Goal: Task Accomplishment & Management: Manage account settings

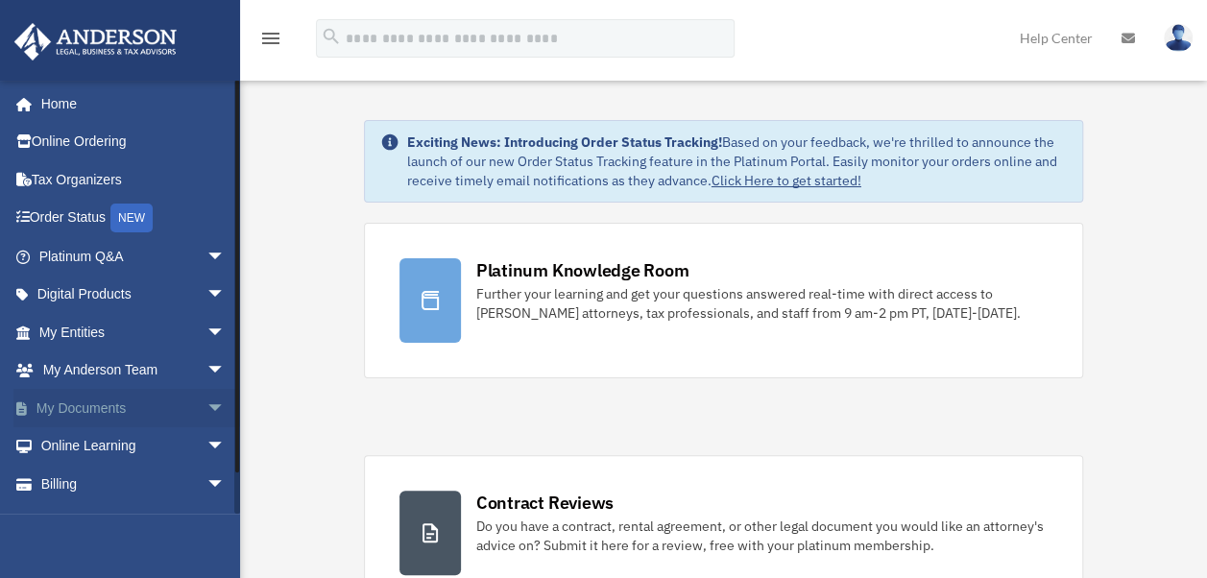
click at [98, 415] on link "My Documents arrow_drop_down" at bounding box center [133, 408] width 241 height 38
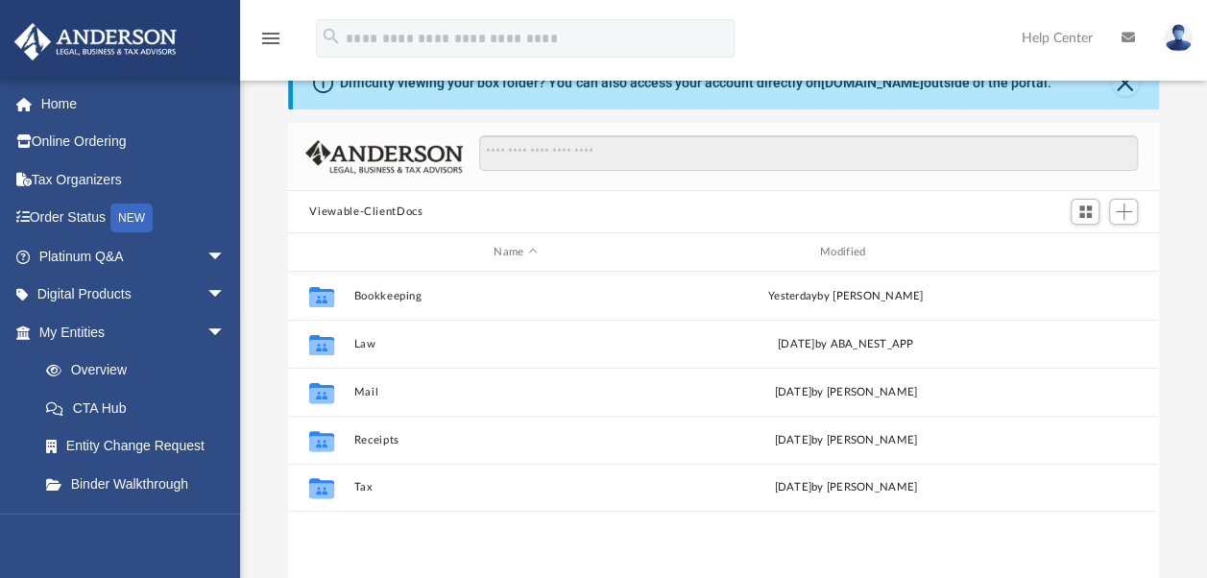
scroll to position [192, 0]
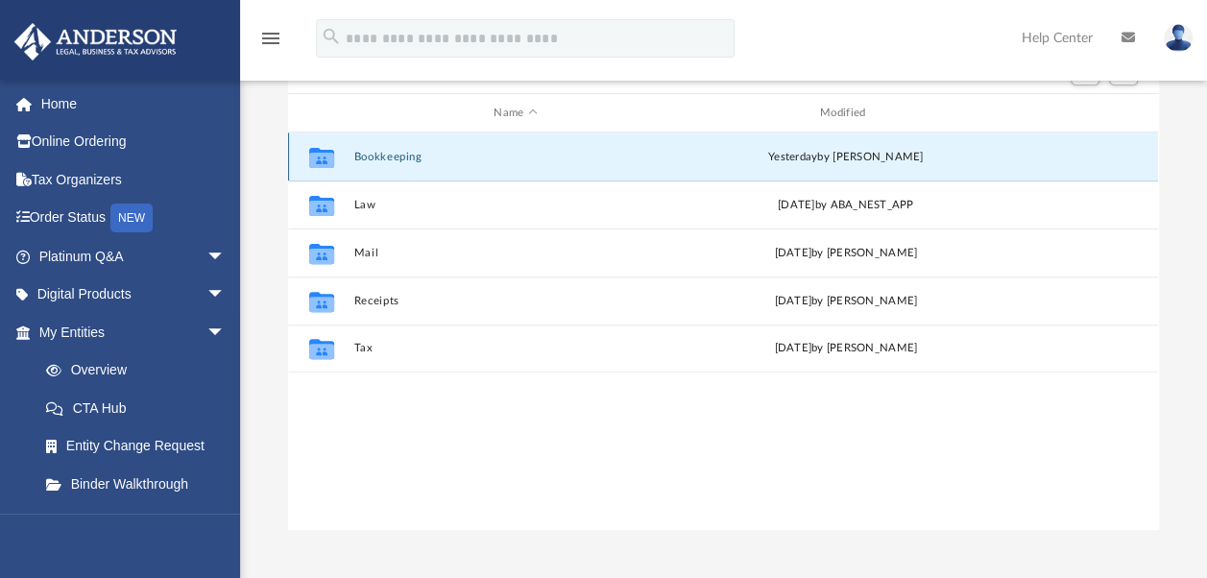
click at [383, 160] on button "Bookkeeping" at bounding box center [515, 157] width 323 height 12
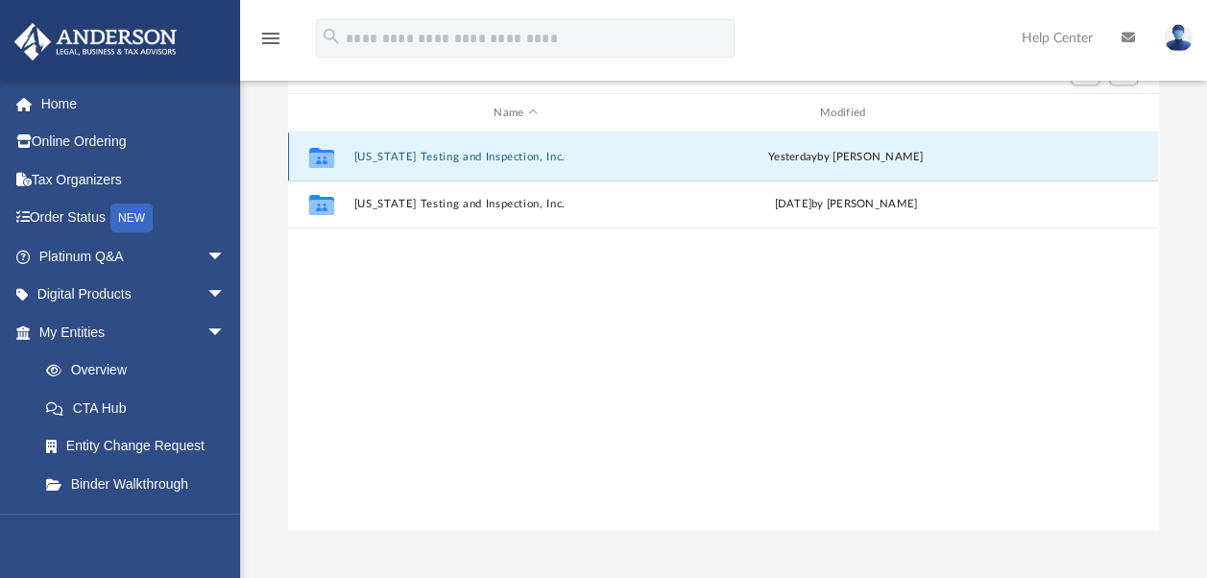
click at [417, 156] on button "California Testing and Inspection, Inc." at bounding box center [515, 157] width 323 height 12
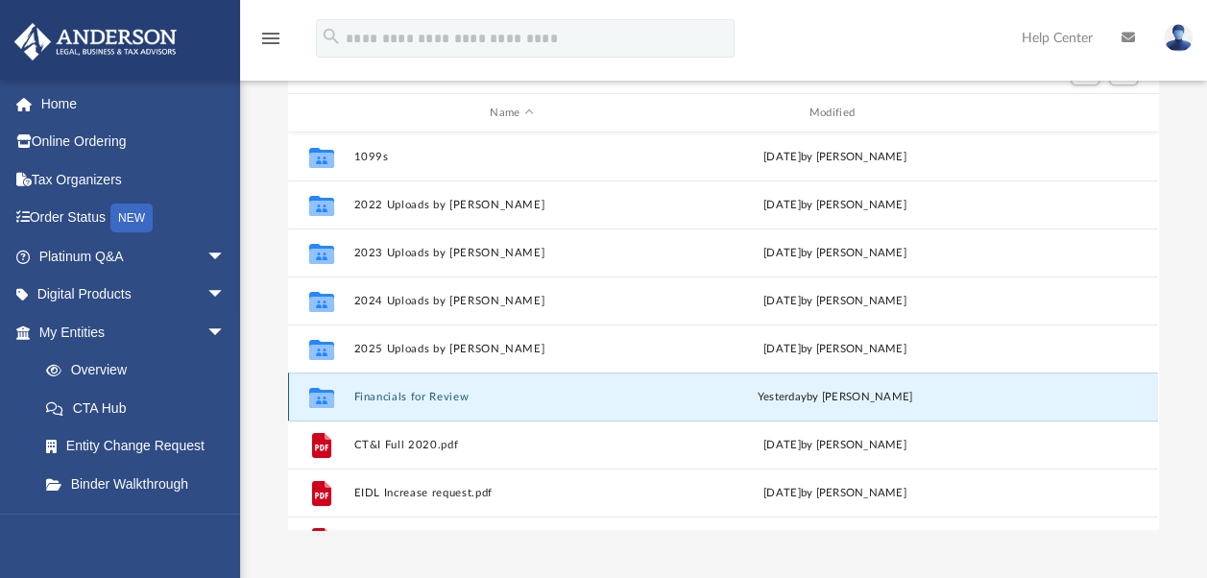
click at [401, 394] on button "Financials for Review" at bounding box center [511, 397] width 315 height 12
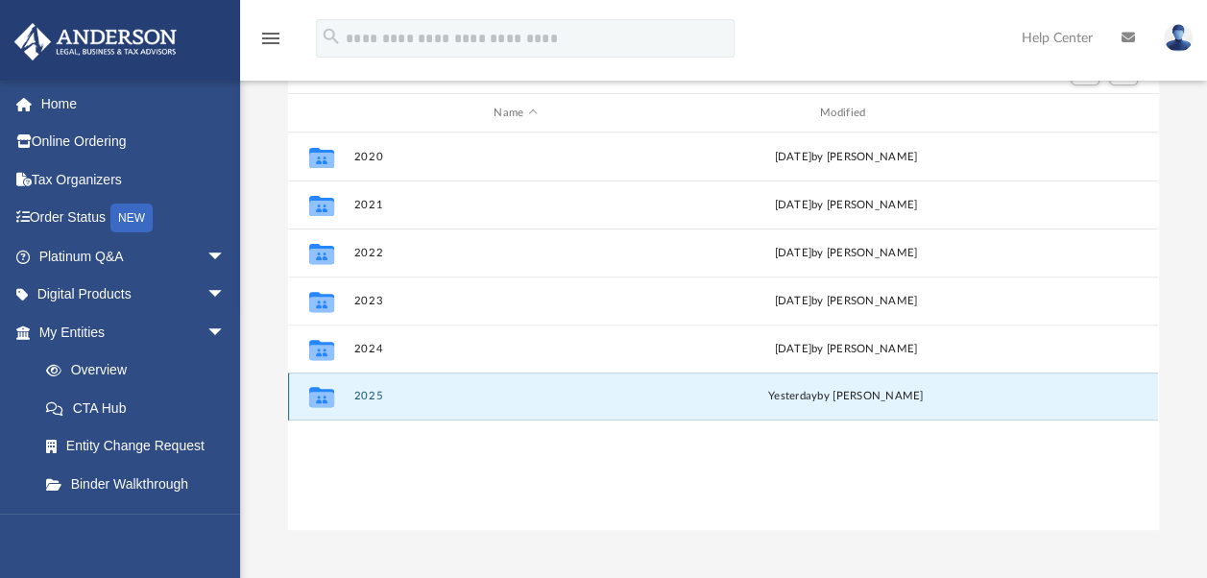
click at [378, 394] on button "2025" at bounding box center [515, 396] width 323 height 12
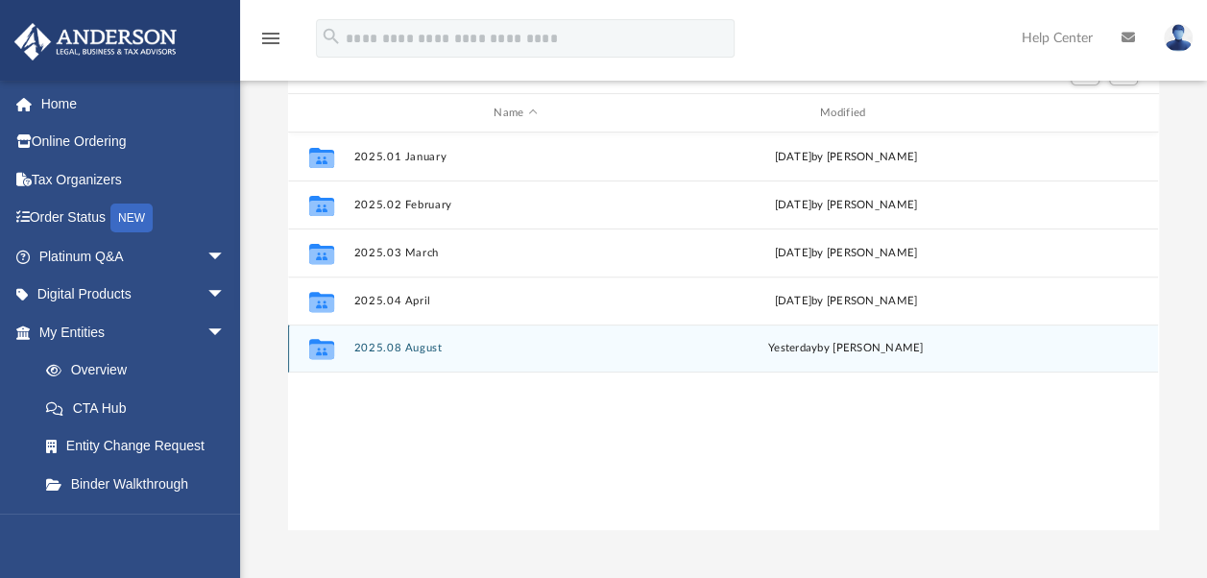
click at [403, 348] on button "2025.08 August" at bounding box center [515, 348] width 323 height 12
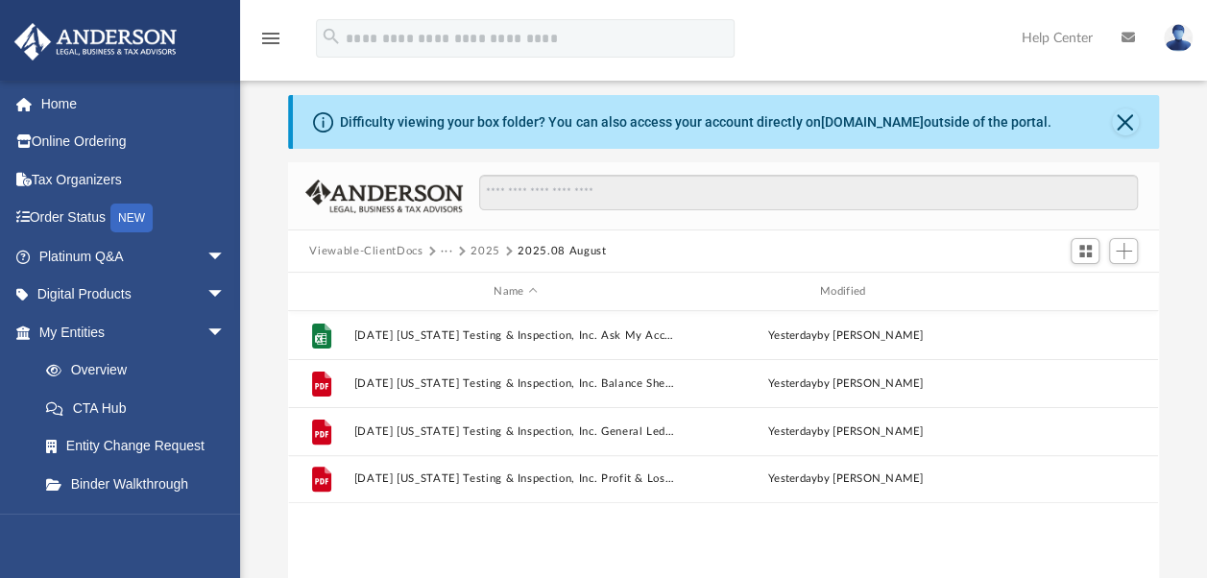
scroll to position [0, 0]
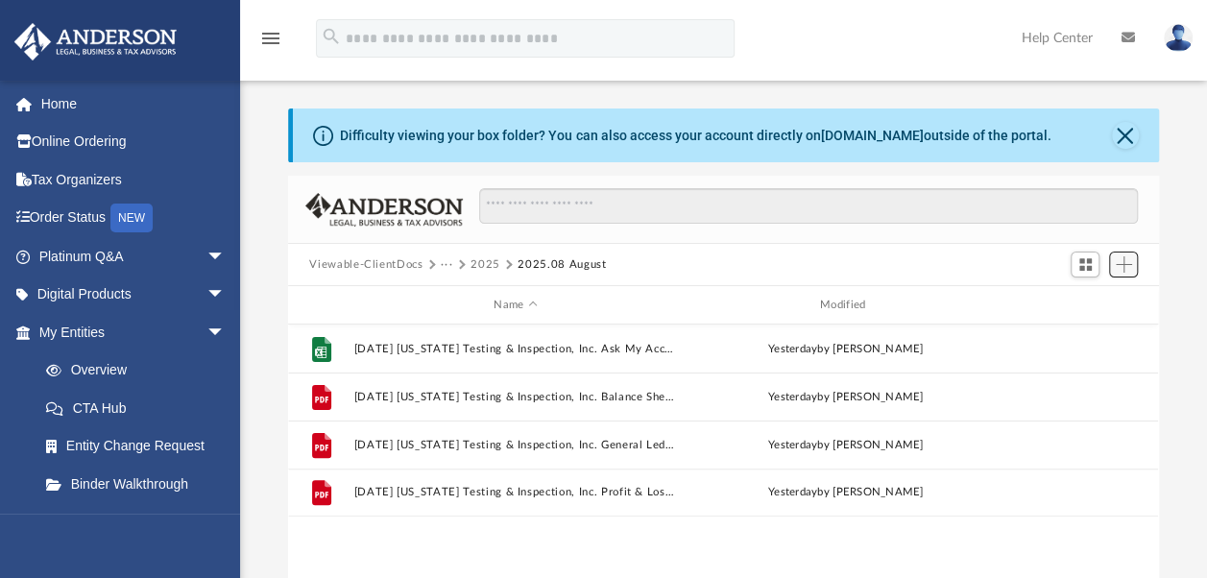
drag, startPoint x: 1120, startPoint y: 265, endPoint x: 1130, endPoint y: 265, distance: 10.6
click at [1120, 265] on span "Add" at bounding box center [1124, 264] width 16 height 16
click at [1079, 302] on li "Upload" at bounding box center [1095, 303] width 61 height 20
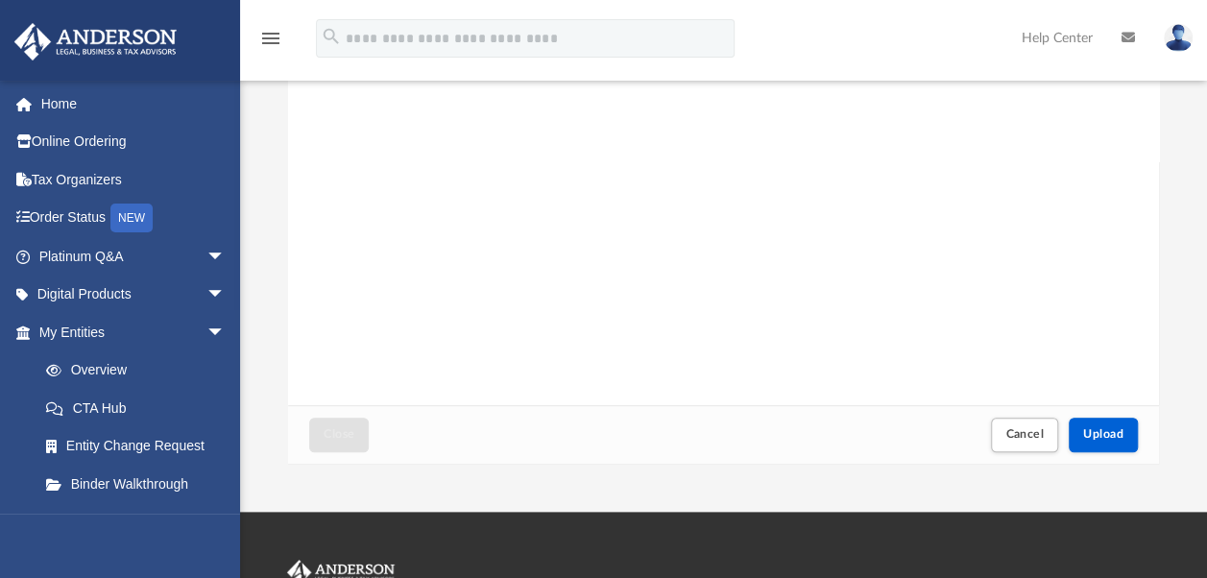
scroll to position [288, 0]
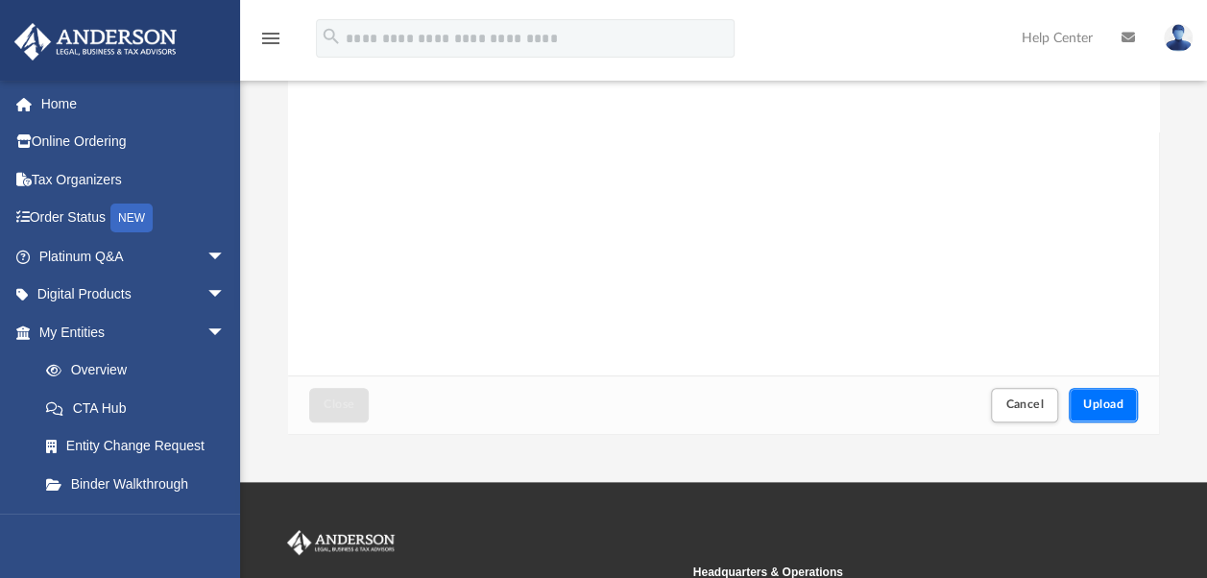
click at [1109, 402] on span "Upload" at bounding box center [1103, 404] width 40 height 12
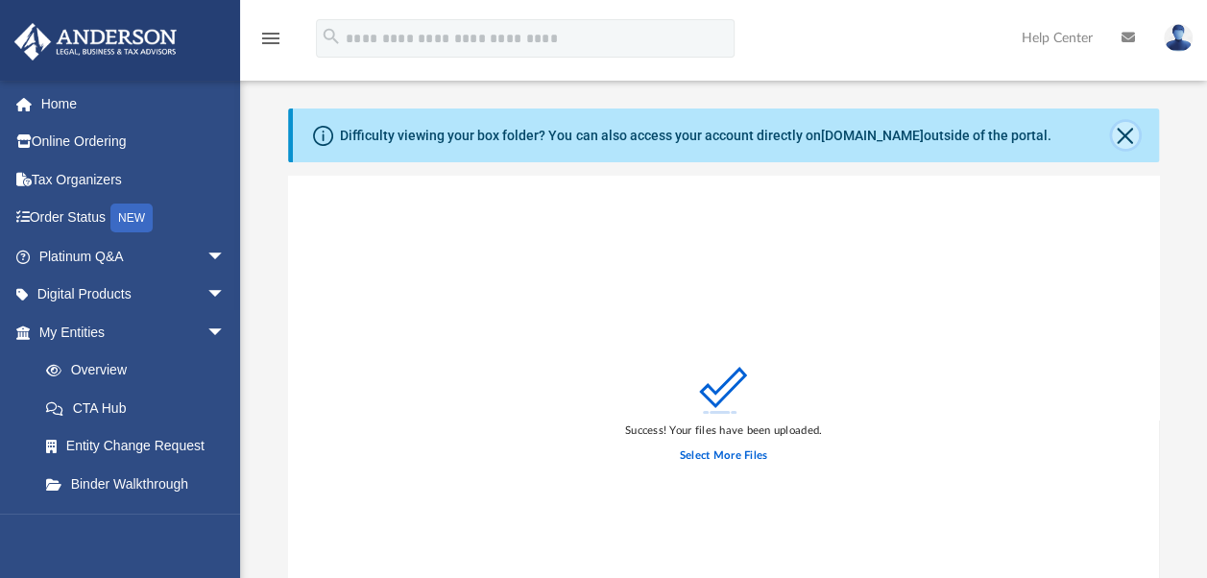
click at [1125, 140] on button "Close" at bounding box center [1125, 135] width 27 height 27
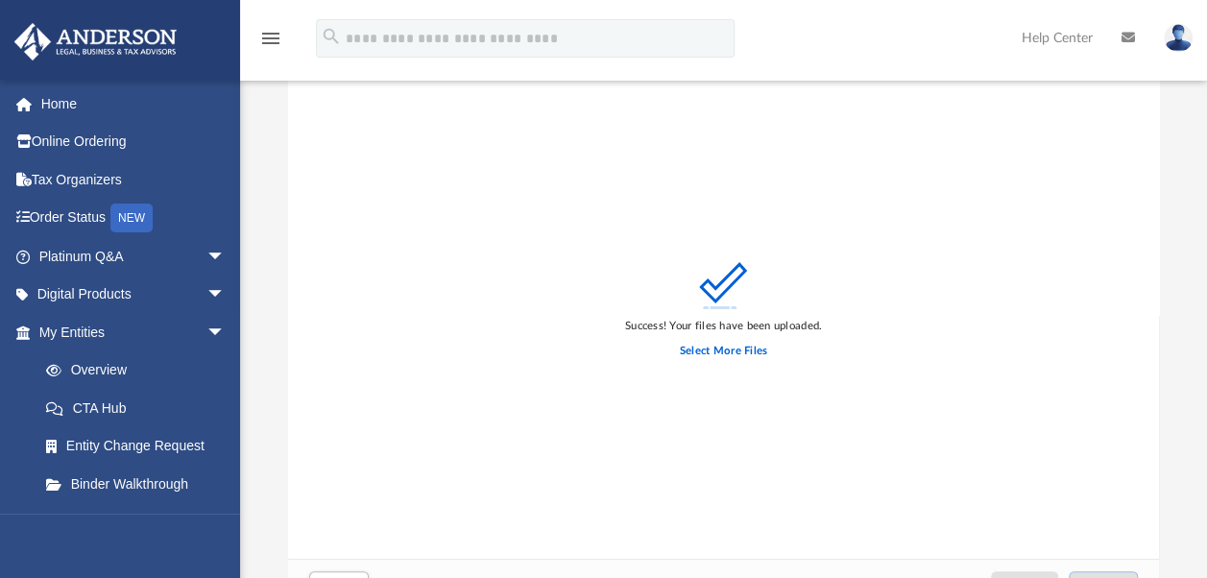
scroll to position [288, 0]
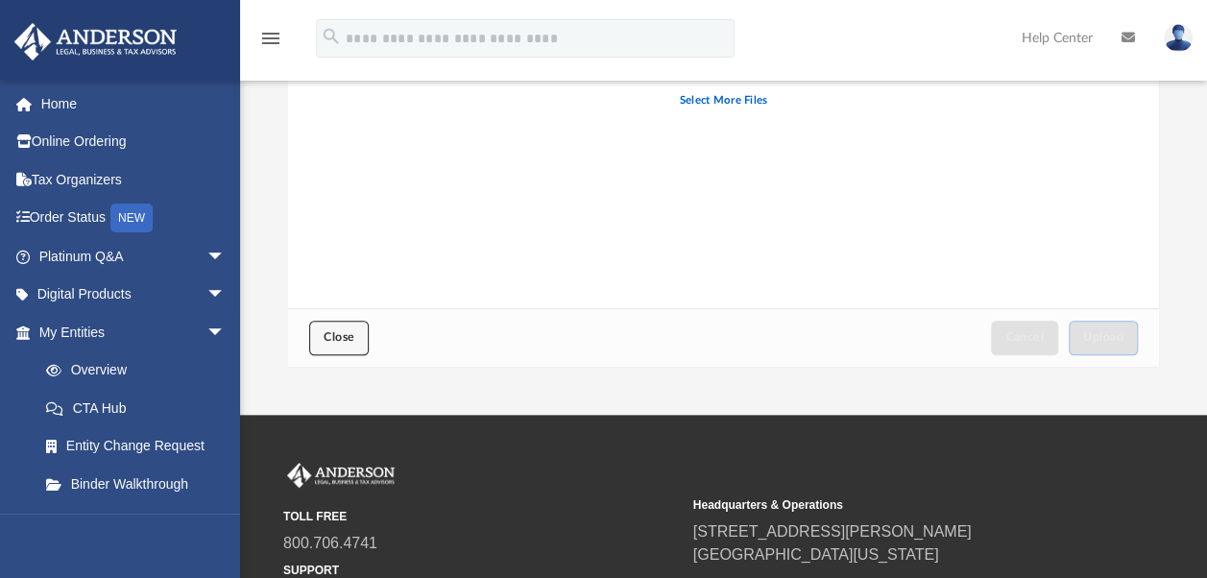
click at [330, 340] on span "Close" at bounding box center [339, 337] width 31 height 12
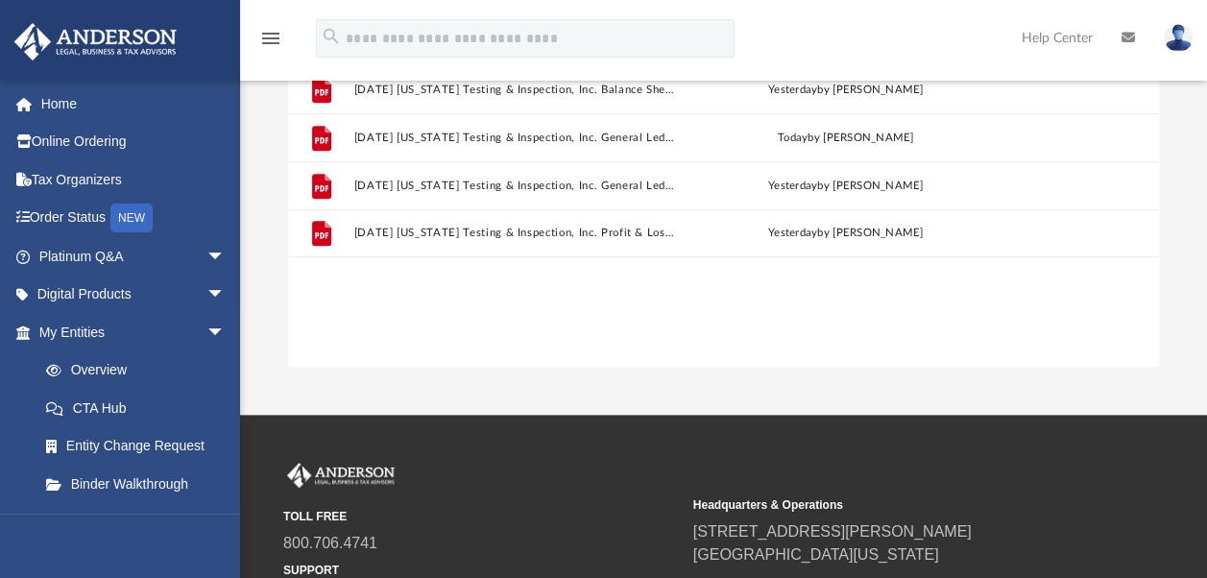
scroll to position [0, 0]
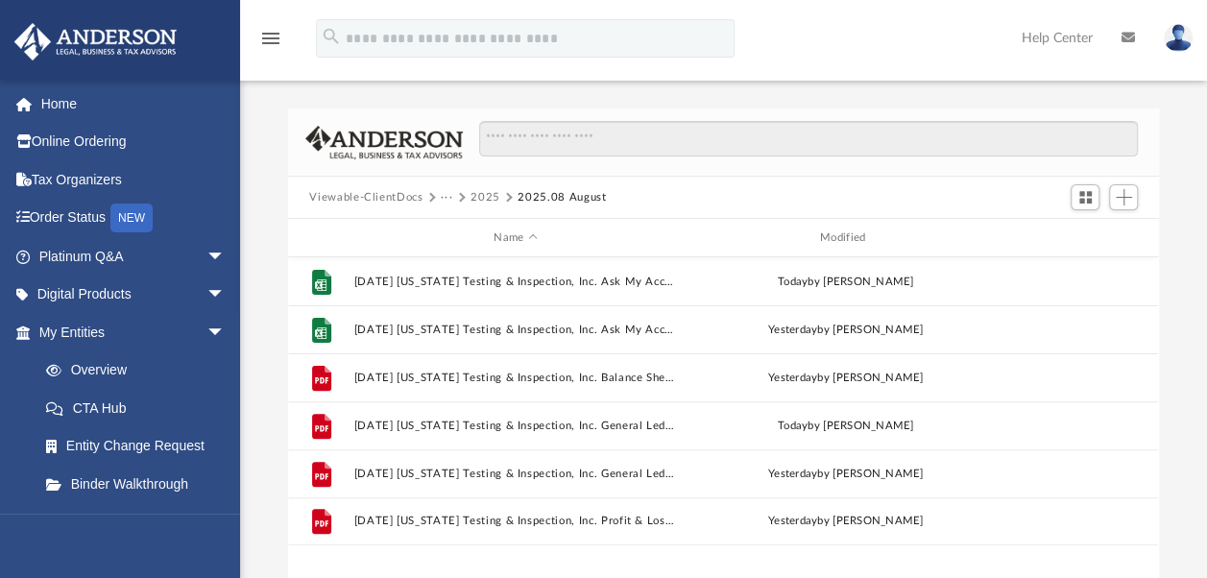
click at [378, 195] on button "Viewable-ClientDocs" at bounding box center [365, 197] width 113 height 17
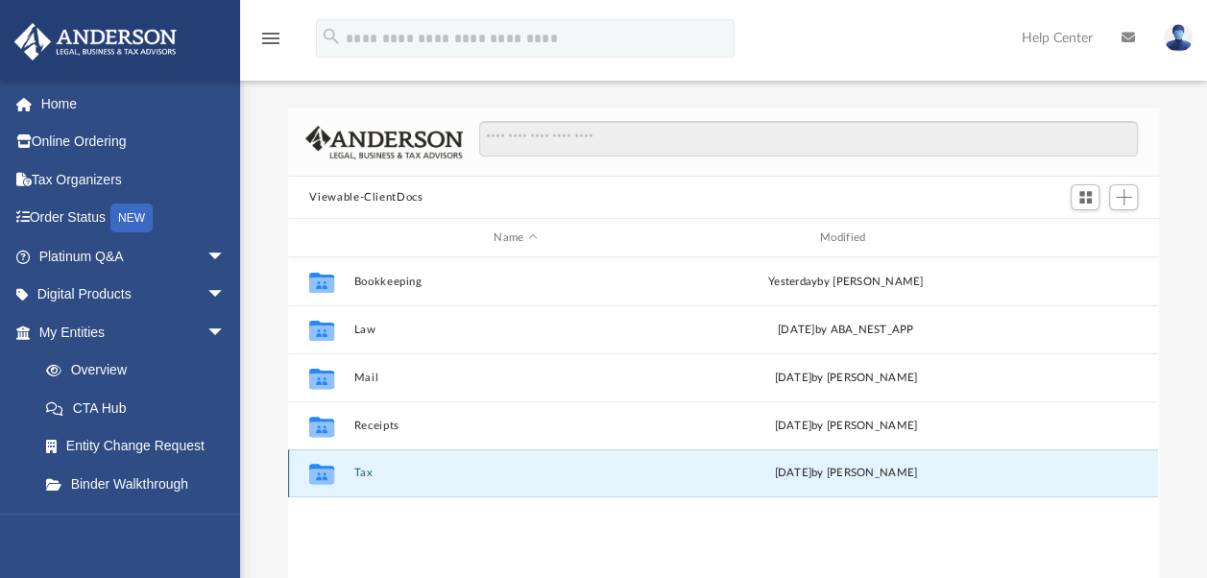
click at [367, 477] on button "Tax" at bounding box center [515, 473] width 323 height 12
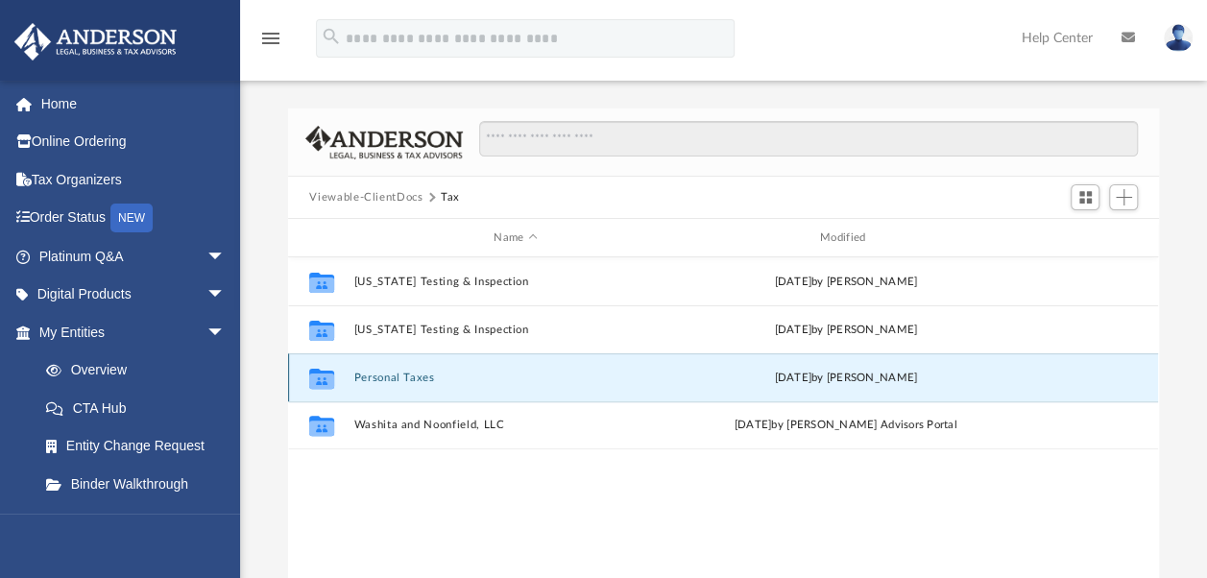
click at [409, 380] on button "Personal Taxes" at bounding box center [515, 378] width 323 height 12
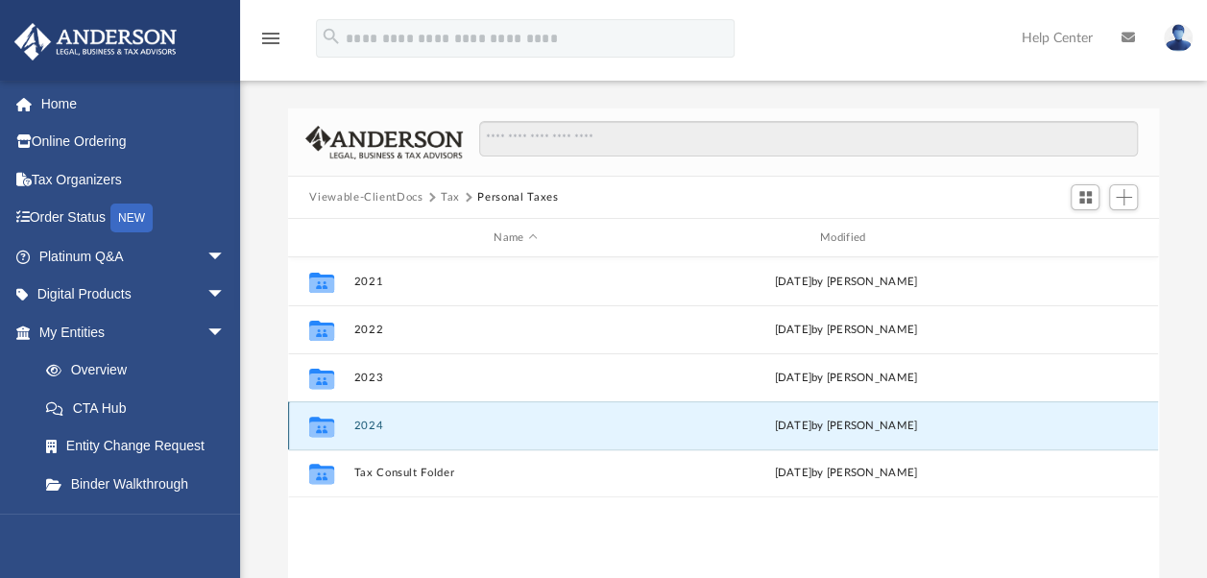
click at [374, 422] on button "2024" at bounding box center [515, 426] width 323 height 12
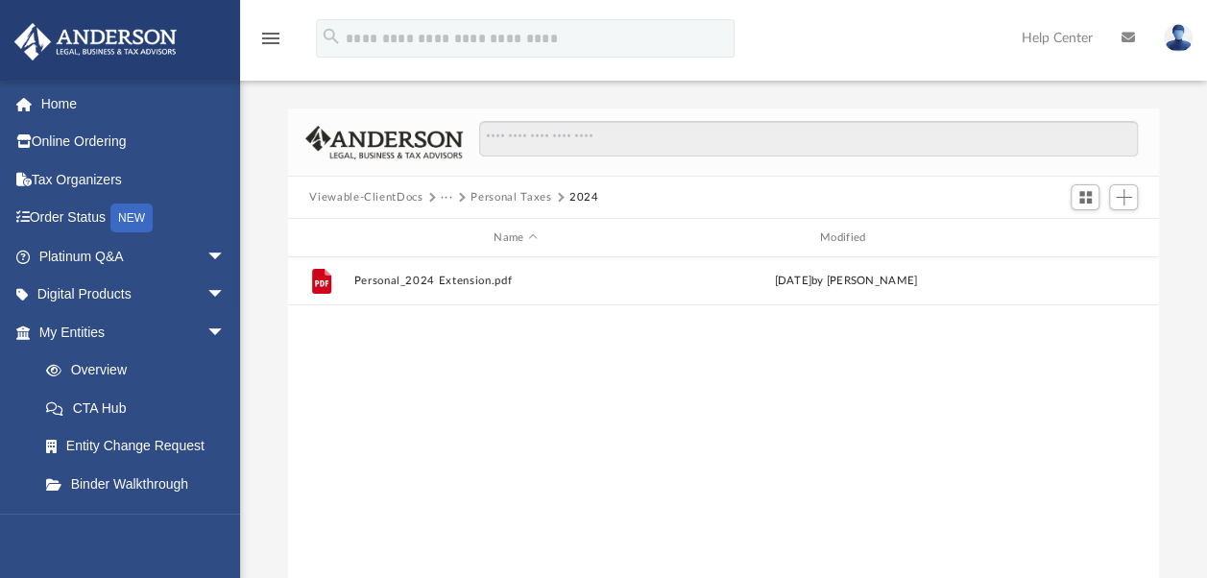
click at [509, 198] on button "Personal Taxes" at bounding box center [511, 197] width 81 height 17
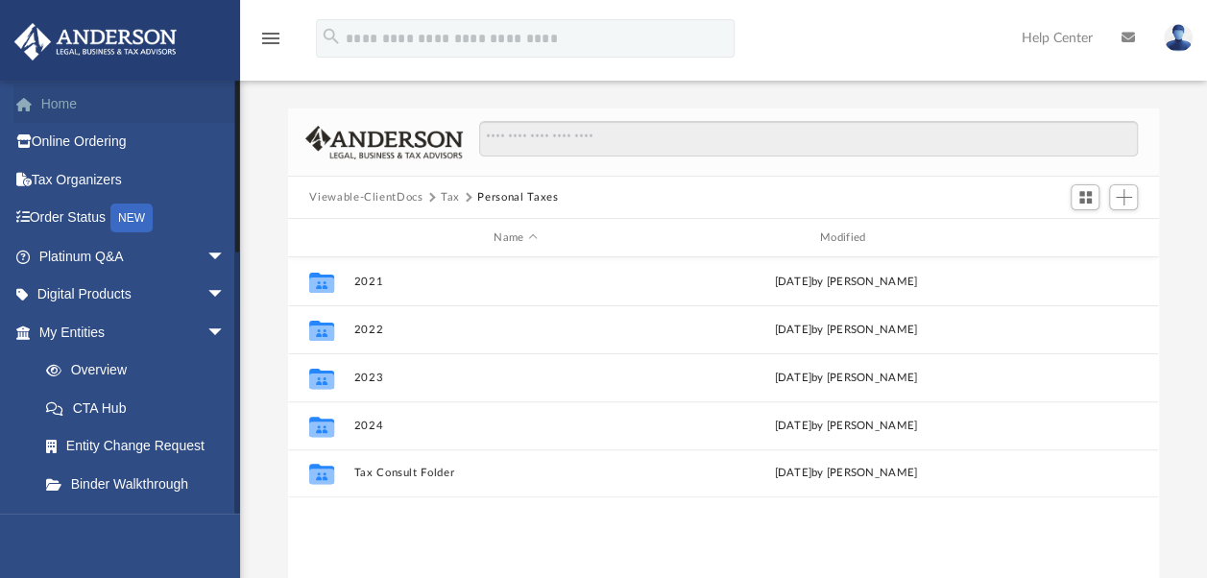
click at [66, 109] on link "Home" at bounding box center [133, 103] width 241 height 38
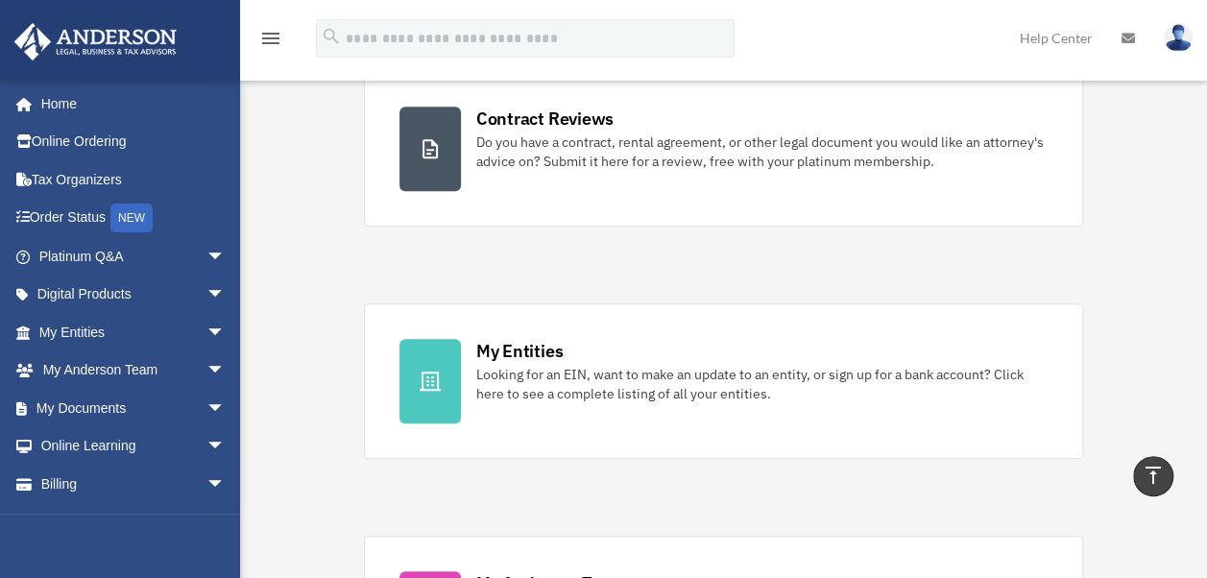
scroll to position [192, 0]
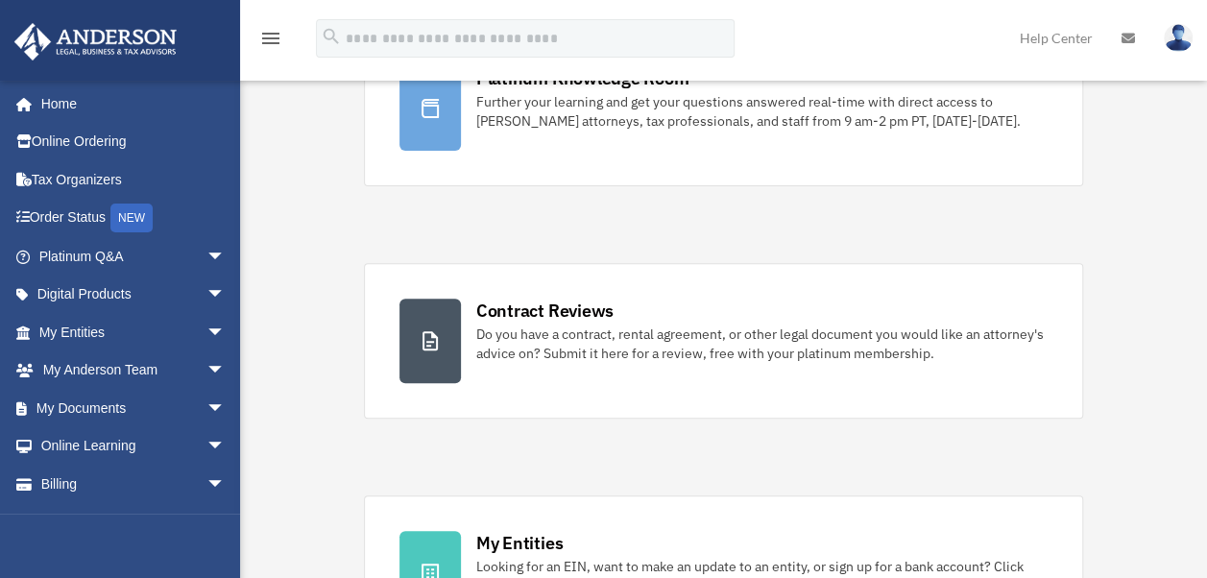
click at [1175, 35] on img at bounding box center [1178, 38] width 29 height 28
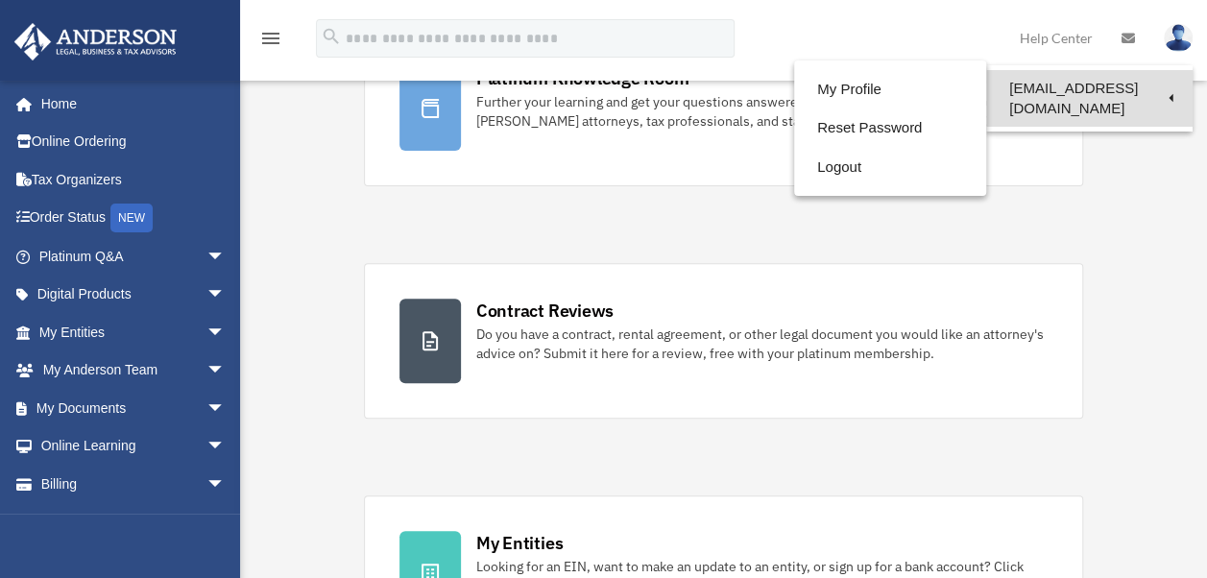
click at [1081, 90] on link "[EMAIL_ADDRESS][DOMAIN_NAME]" at bounding box center [1089, 98] width 206 height 57
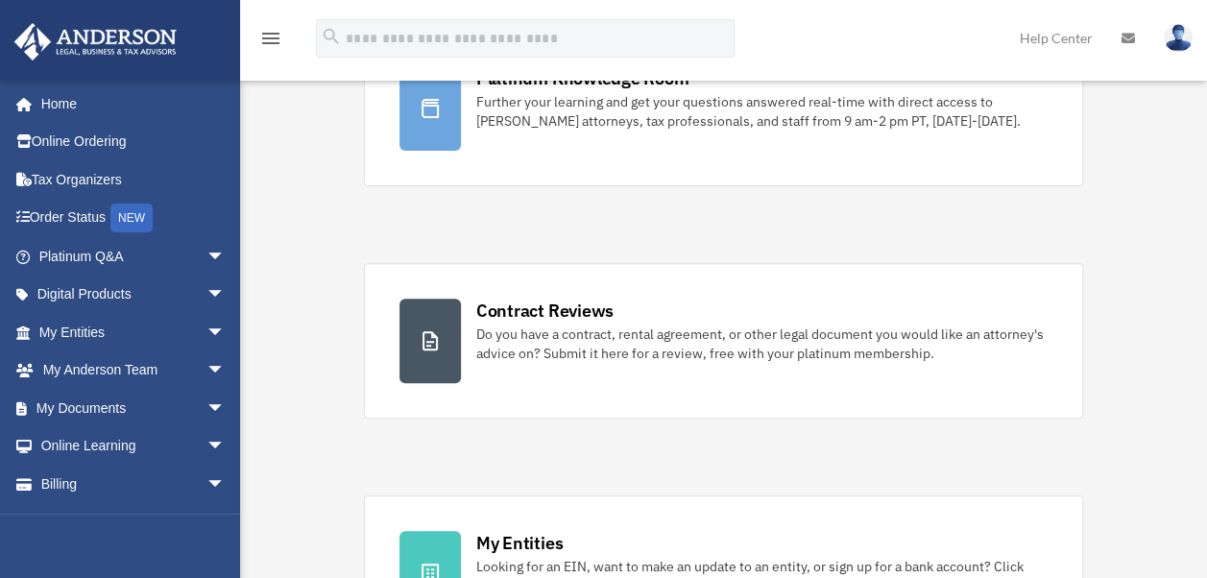
click at [1172, 36] on img at bounding box center [1178, 38] width 29 height 28
